Goal: Task Accomplishment & Management: Manage account settings

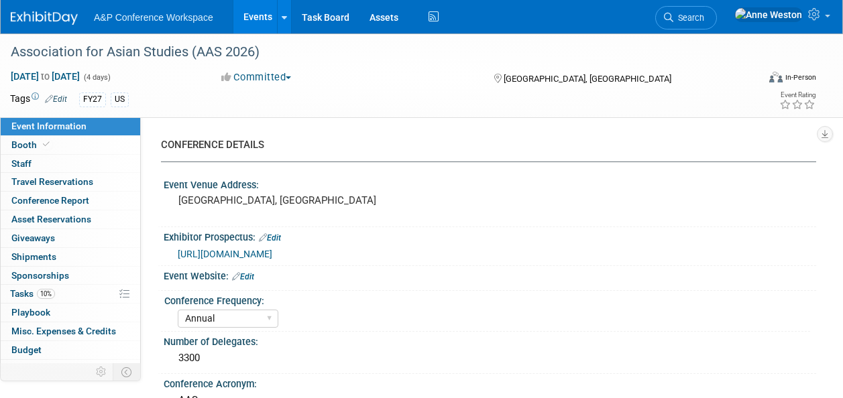
select select "Annual"
select select "Level 2"
select select "In-Person Booth"
select select "Asia Studies"
select select "Bloomsbury Academic"
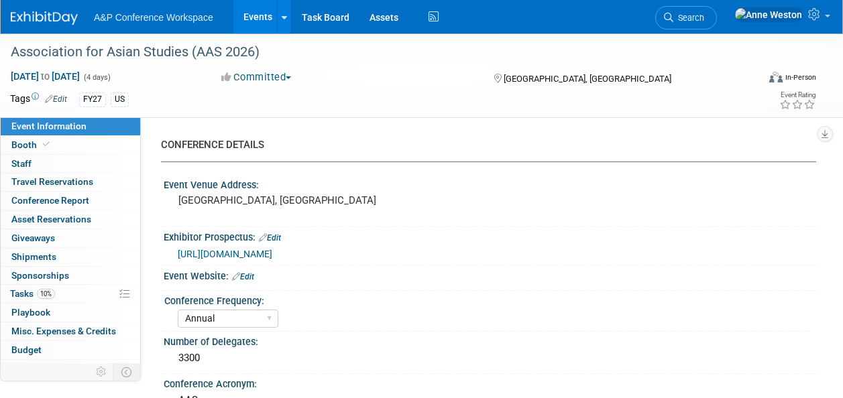
select select "[PERSON_NAME]"
select select "Brand/Subject Presence​"
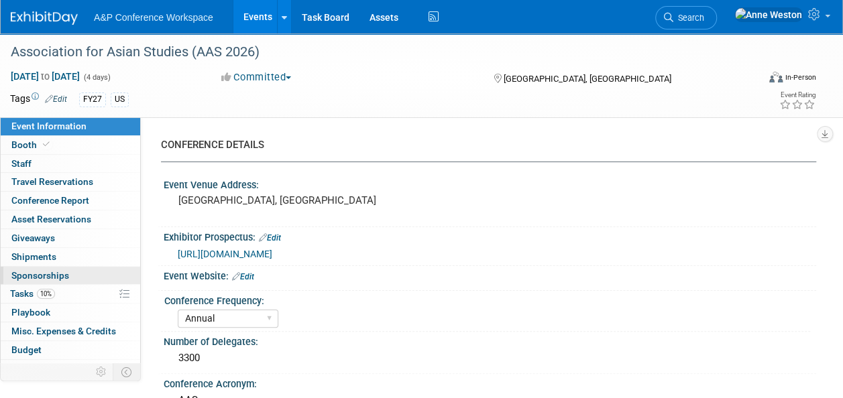
click at [25, 282] on link "0 Sponsorships 0" at bounding box center [70, 276] width 139 height 18
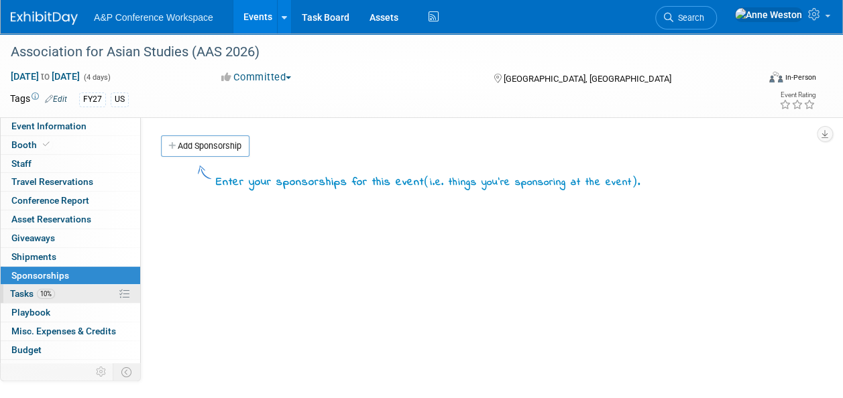
click at [20, 288] on span "Tasks 10%" at bounding box center [32, 293] width 45 height 11
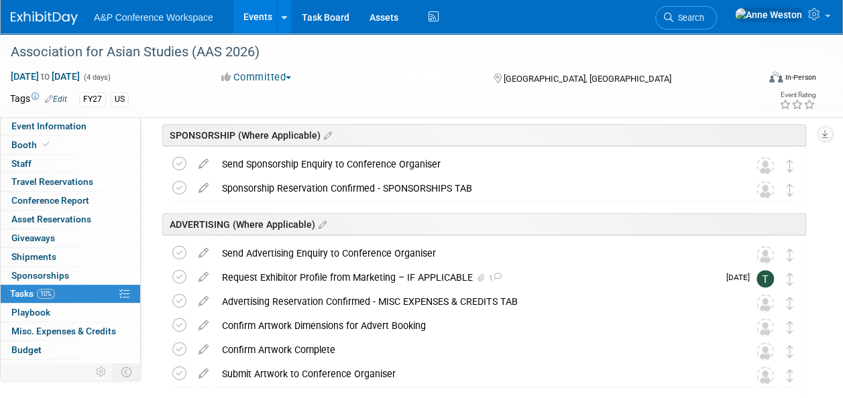
scroll to position [603, 0]
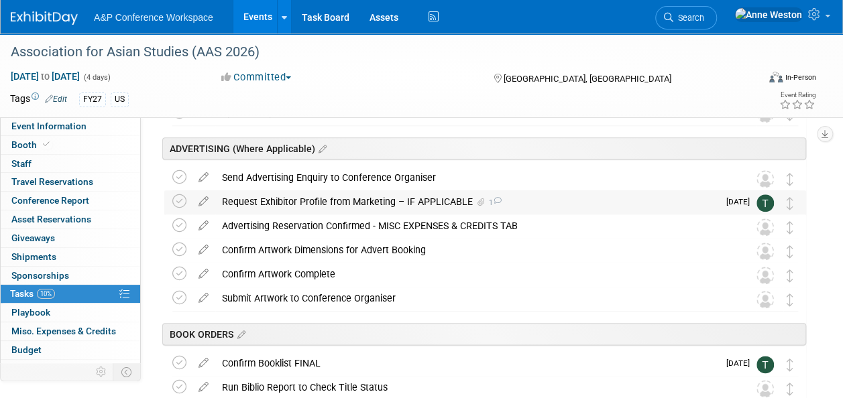
click at [377, 201] on div "Request Exhibitor Profile from Marketing – IF APPLICABLE 1" at bounding box center [466, 201] width 503 height 23
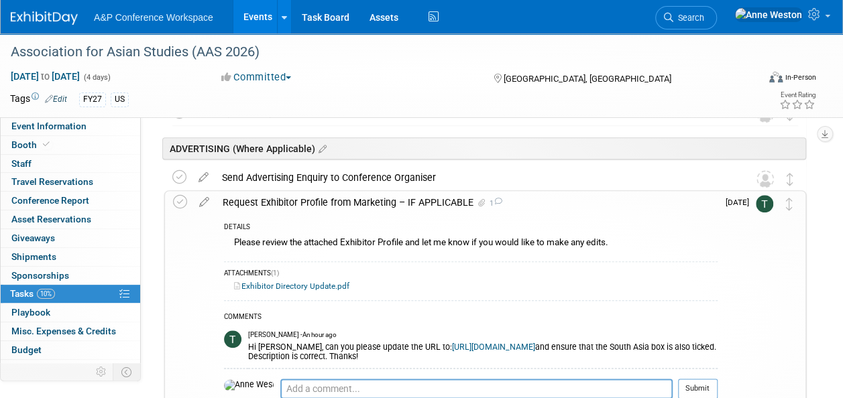
click at [346, 201] on div "Request Exhibitor Profile from Marketing – IF APPLICABLE 1" at bounding box center [466, 202] width 501 height 23
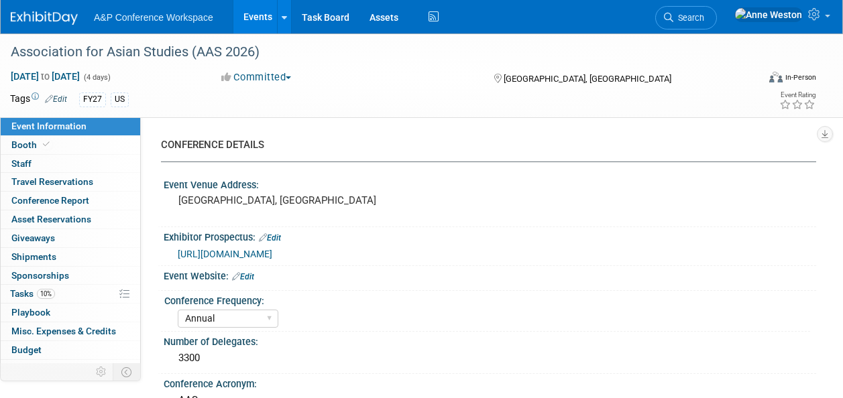
select select "Annual"
select select "Level 2"
select select "In-Person Booth"
select select "Asia Studies"
select select "Bloomsbury Academic"
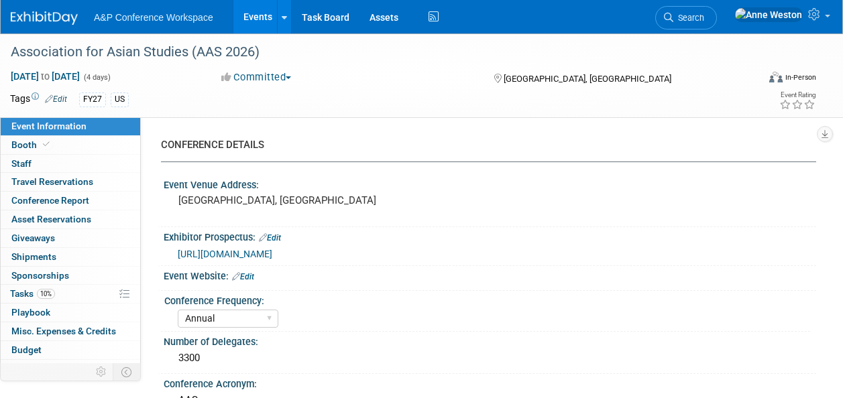
select select "[PERSON_NAME]"
select select "Brand/Subject Presence​"
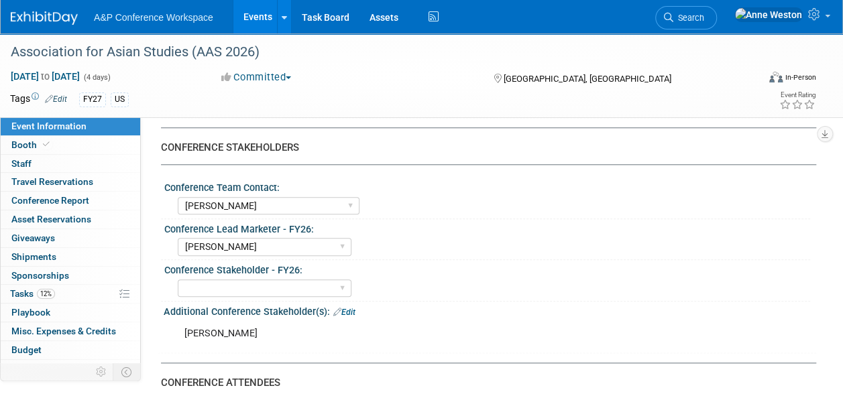
click at [393, 178] on div "Conference Team Contact:" at bounding box center [487, 186] width 646 height 17
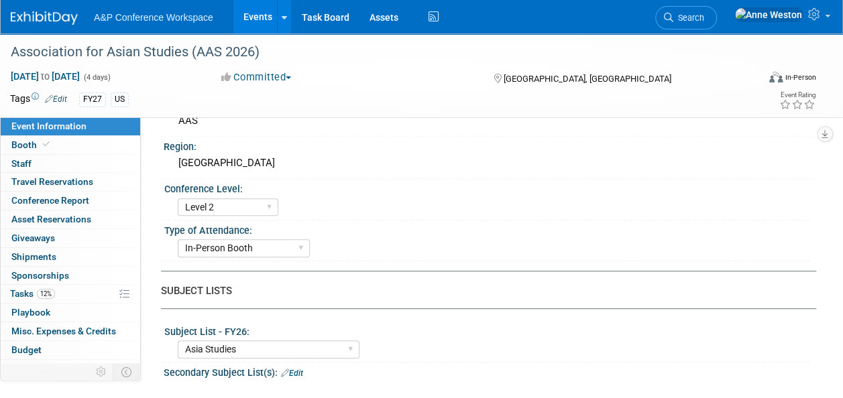
scroll to position [67, 0]
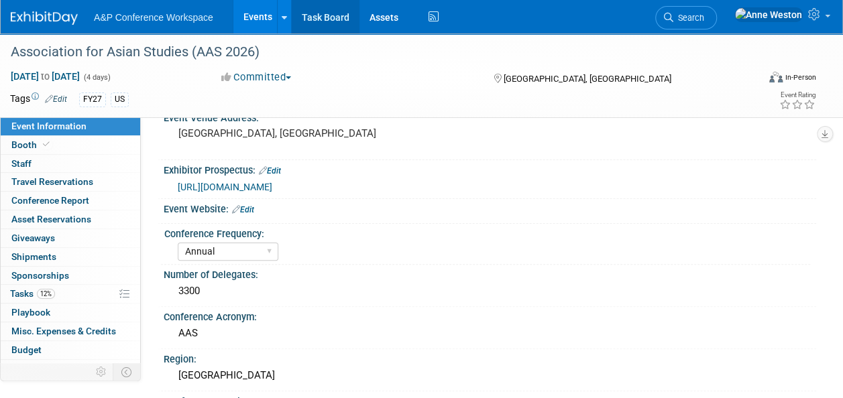
click at [322, 15] on link "Task Board" at bounding box center [326, 17] width 68 height 34
